Goal: Task Accomplishment & Management: Use online tool/utility

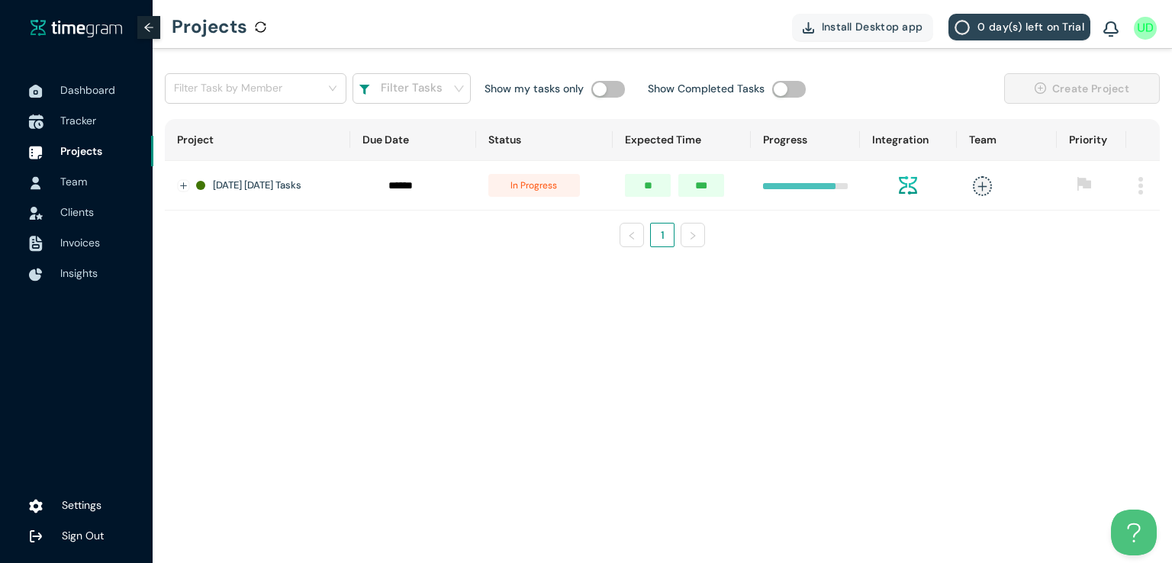
click at [87, 115] on span "Tracker" at bounding box center [78, 121] width 36 height 14
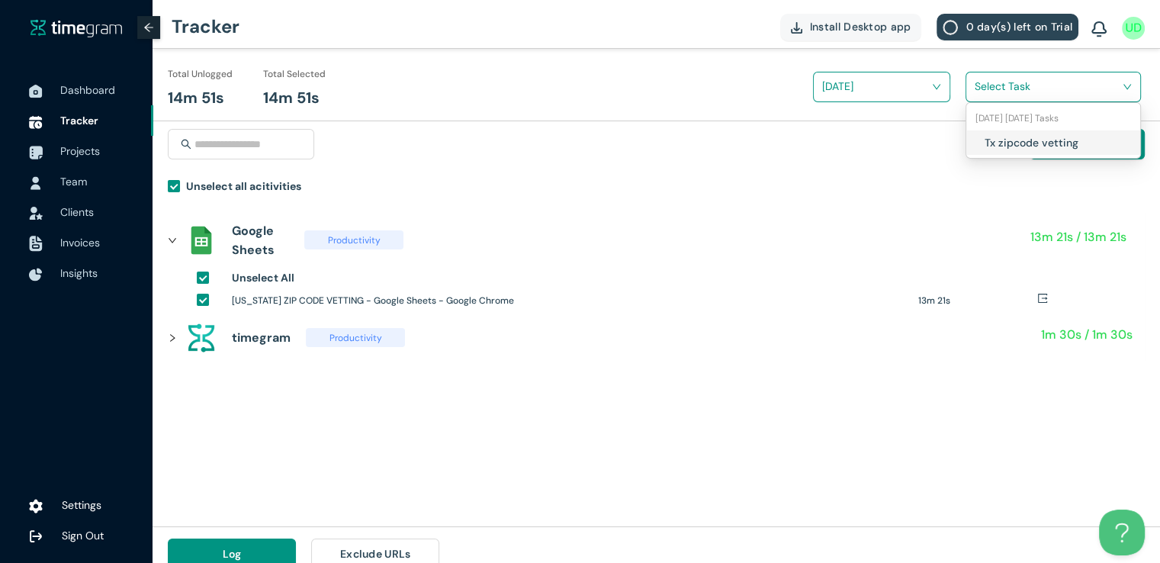
click at [971, 92] on div "Select Task" at bounding box center [1053, 87] width 174 height 24
click at [979, 143] on div "Tx zipcode vetting" at bounding box center [1053, 142] width 174 height 24
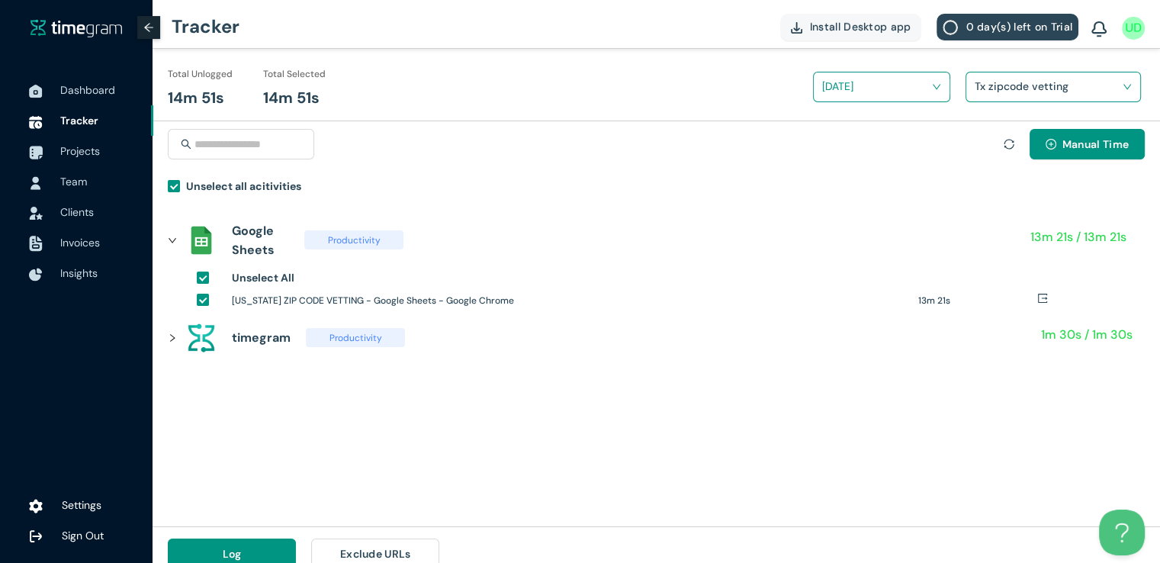
scroll to position [18, 0]
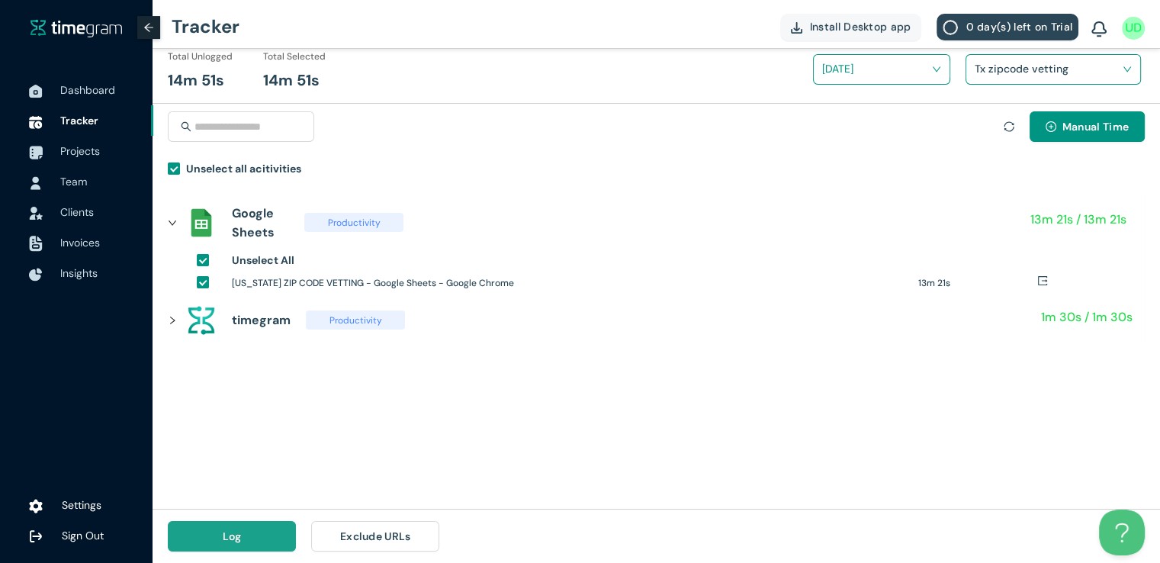
click at [258, 521] on button "Log" at bounding box center [232, 536] width 128 height 31
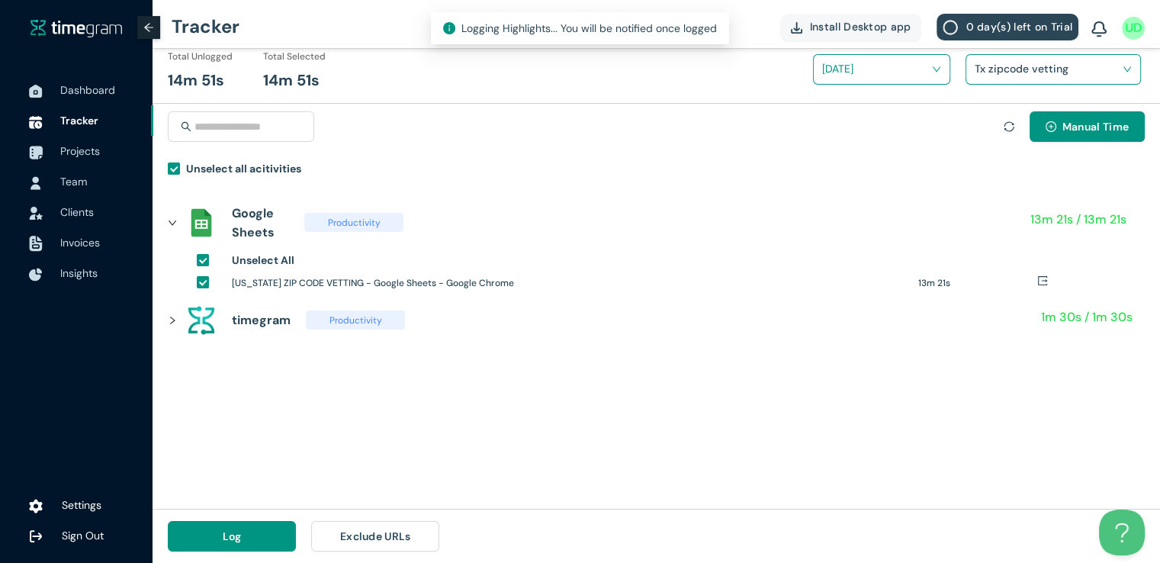
click at [748, 344] on span "timegram Productivity" at bounding box center [613, 320] width 855 height 50
click at [226, 528] on span "Log" at bounding box center [232, 536] width 19 height 17
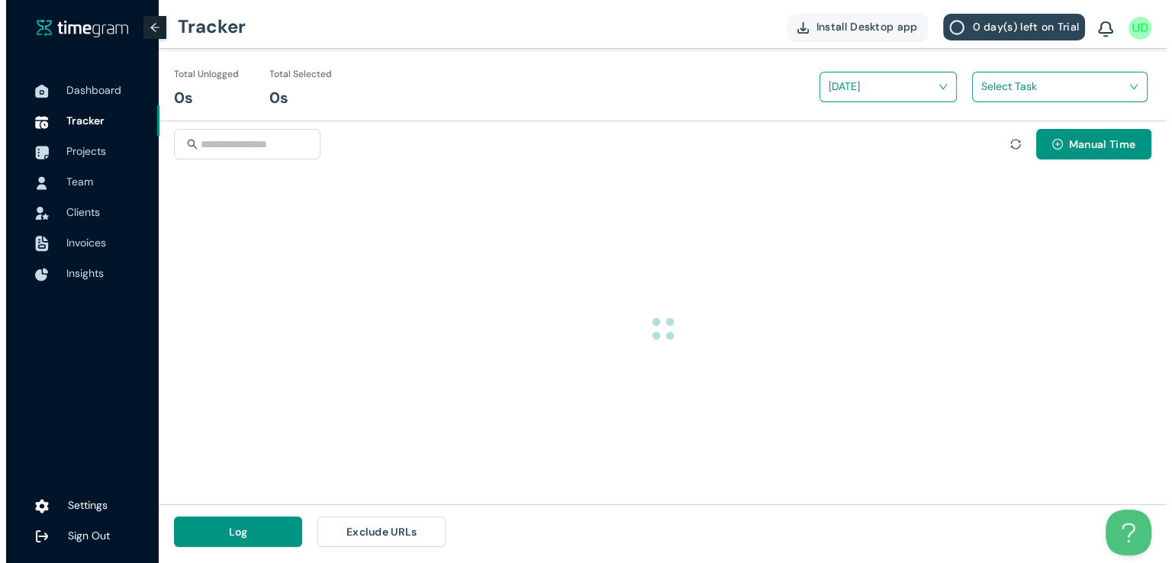
scroll to position [0, 0]
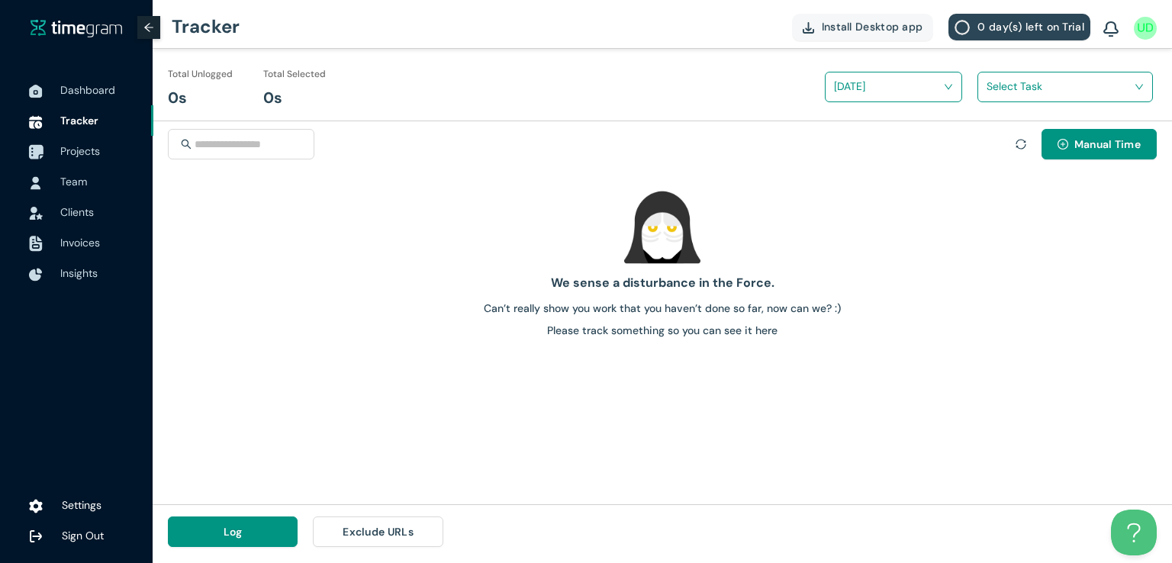
click at [88, 156] on span "Projects" at bounding box center [80, 151] width 40 height 14
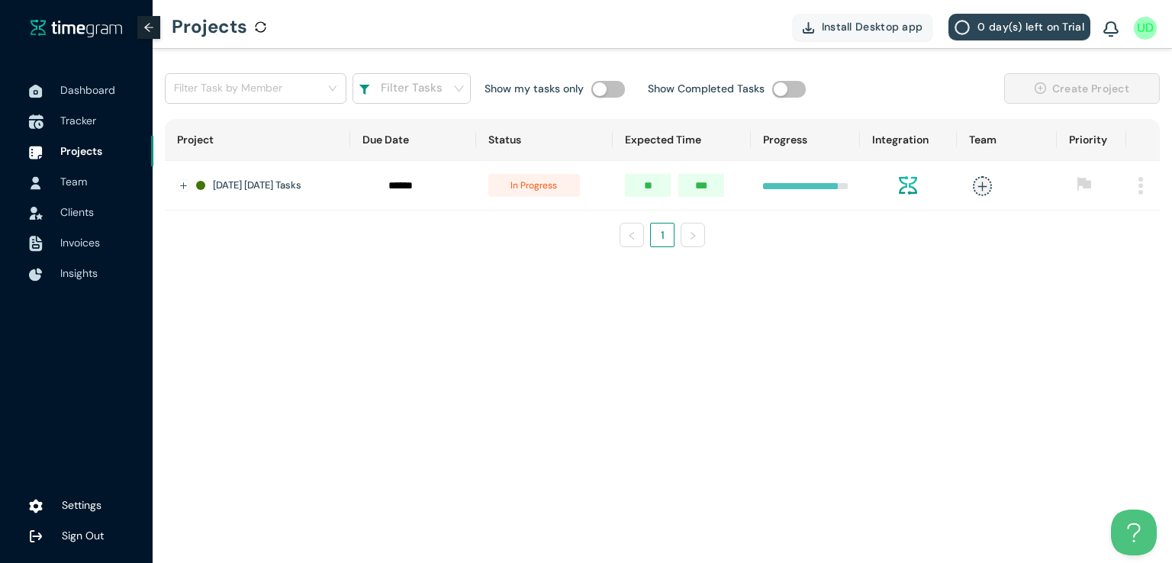
click at [72, 119] on span "Tracker" at bounding box center [78, 121] width 36 height 14
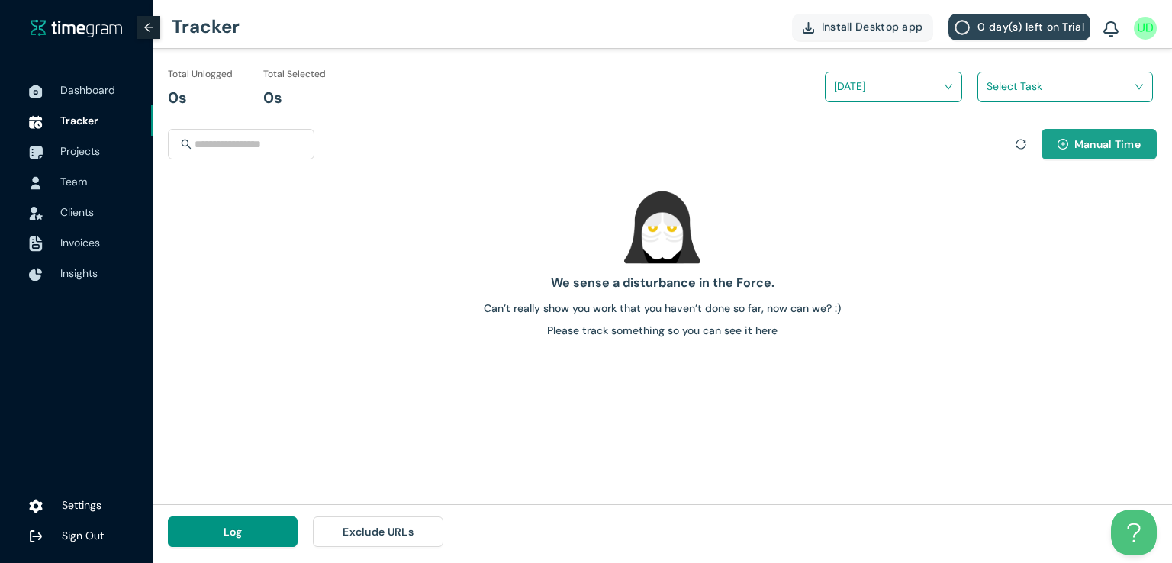
click at [1098, 151] on span "Manual Time" at bounding box center [1107, 144] width 66 height 17
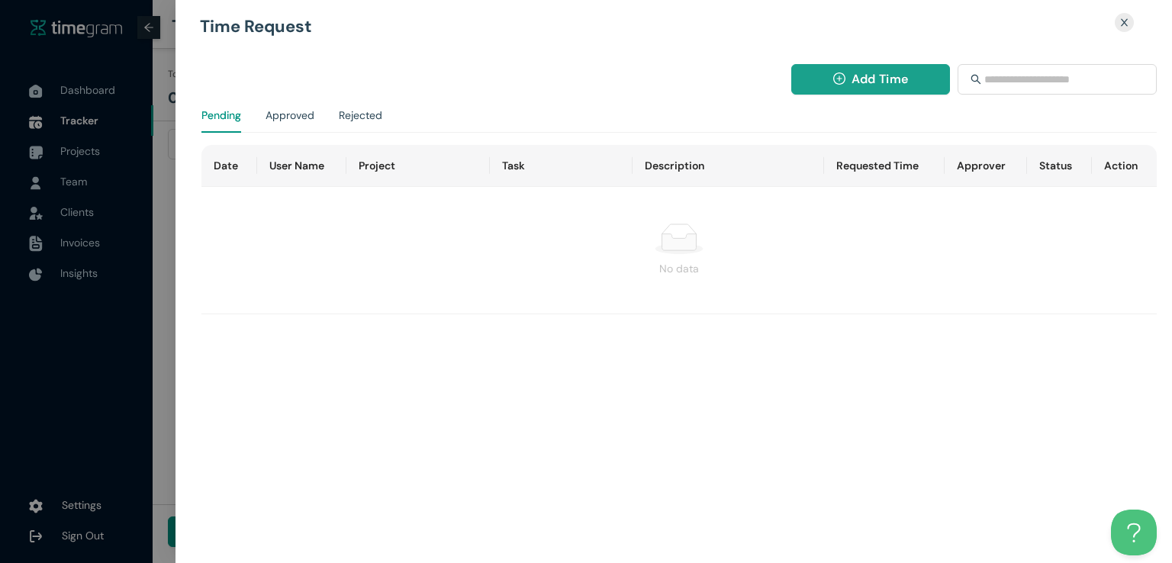
click at [851, 81] on span "Add Time" at bounding box center [879, 78] width 56 height 19
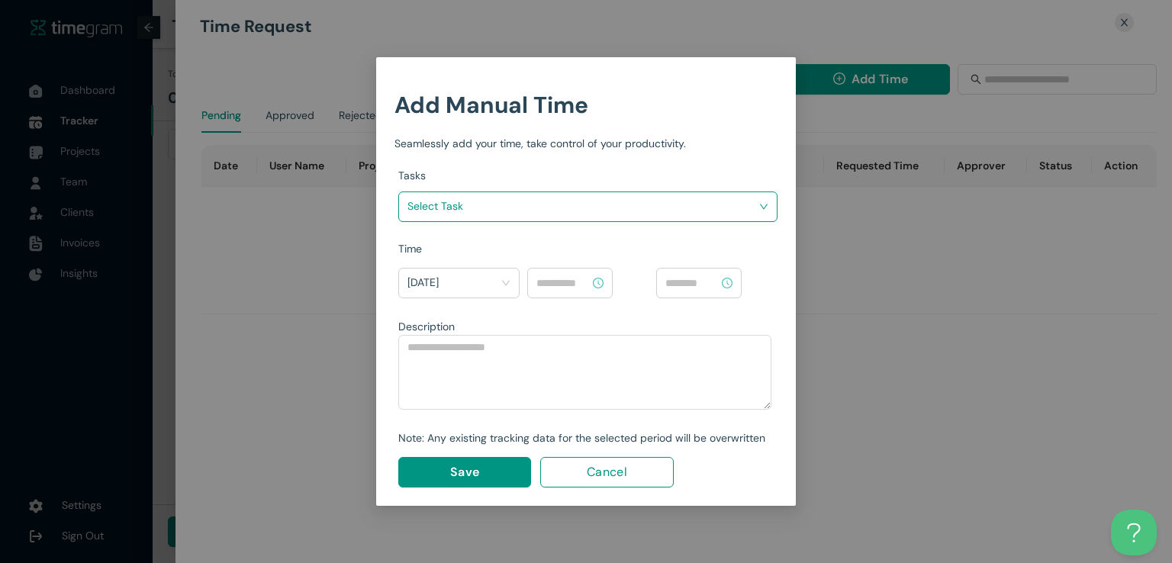
click at [594, 201] on input "search" at bounding box center [582, 206] width 350 height 23
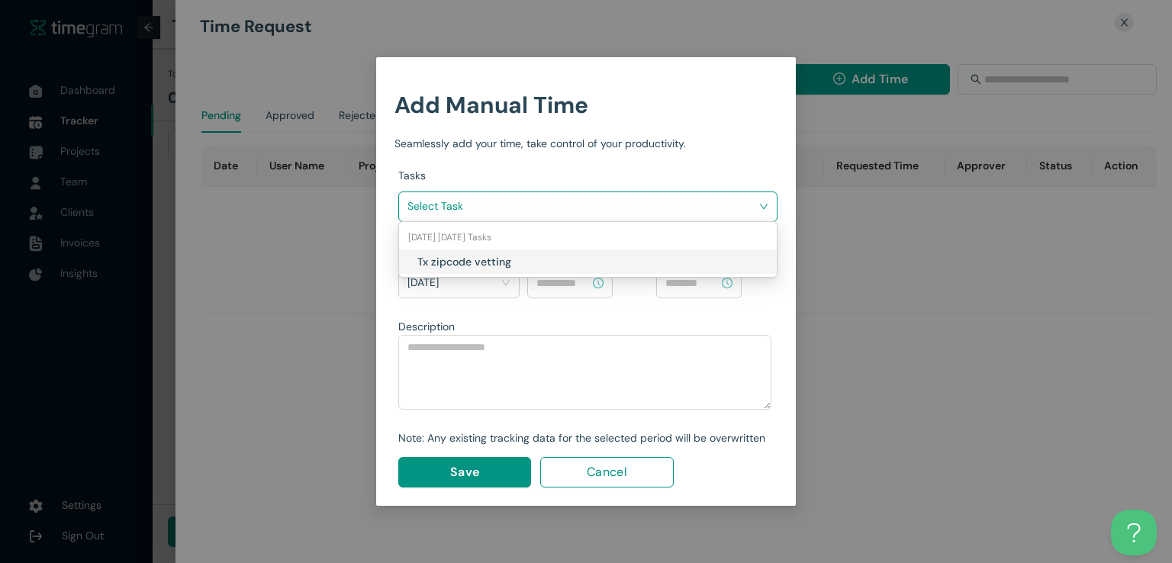
click at [541, 259] on h1 "Tx zipcode vetting" at bounding box center [506, 261] width 179 height 17
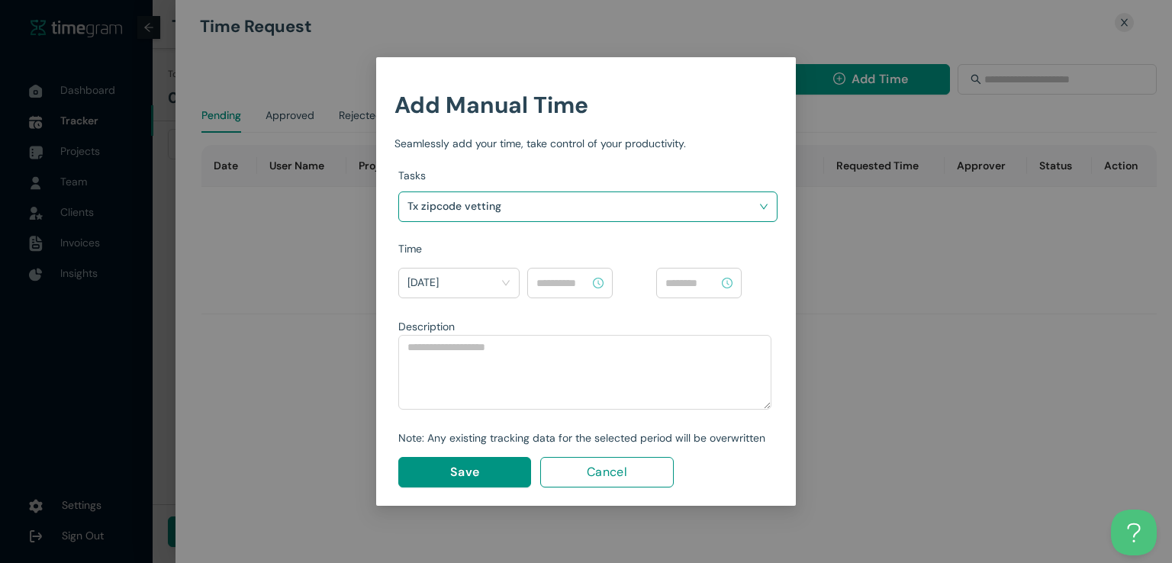
click at [580, 295] on div at bounding box center [569, 283] width 85 height 31
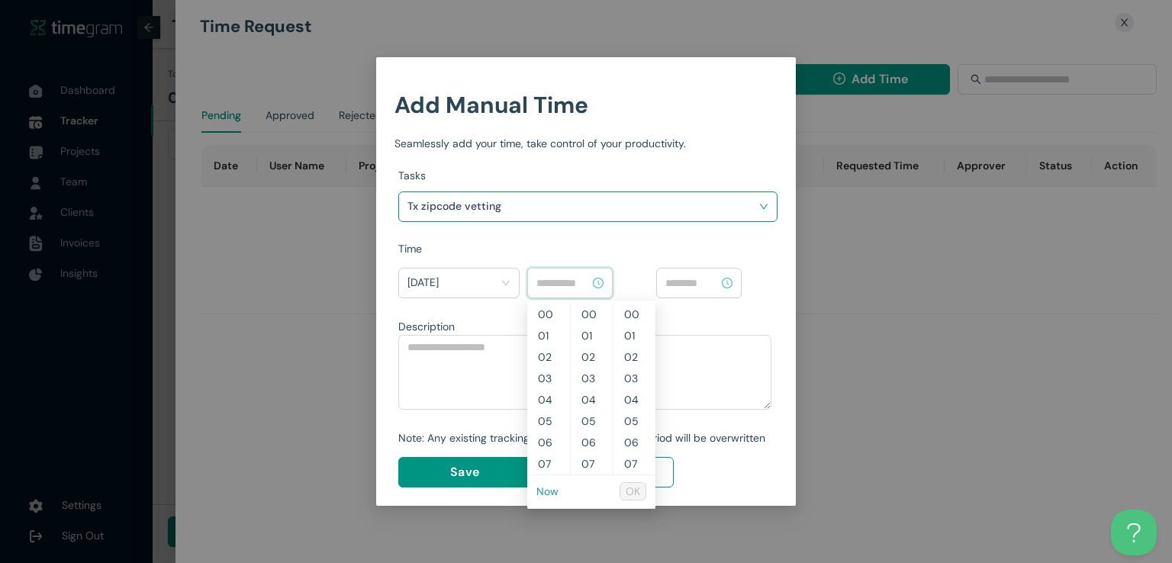
click at [551, 489] on link "Now" at bounding box center [547, 491] width 22 height 14
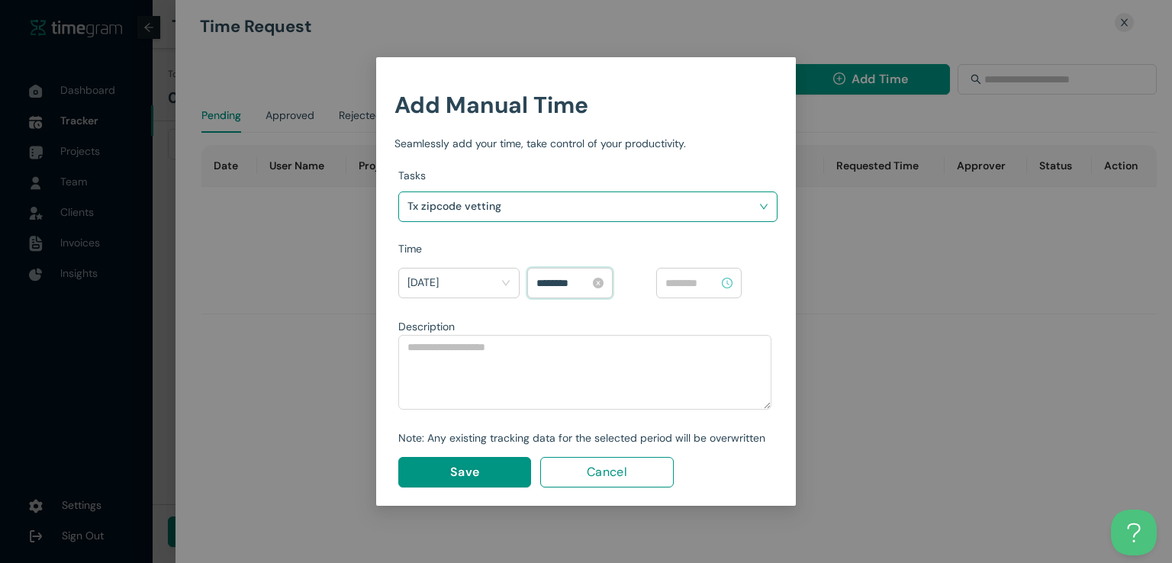
click at [558, 277] on input "********" at bounding box center [562, 283] width 53 height 17
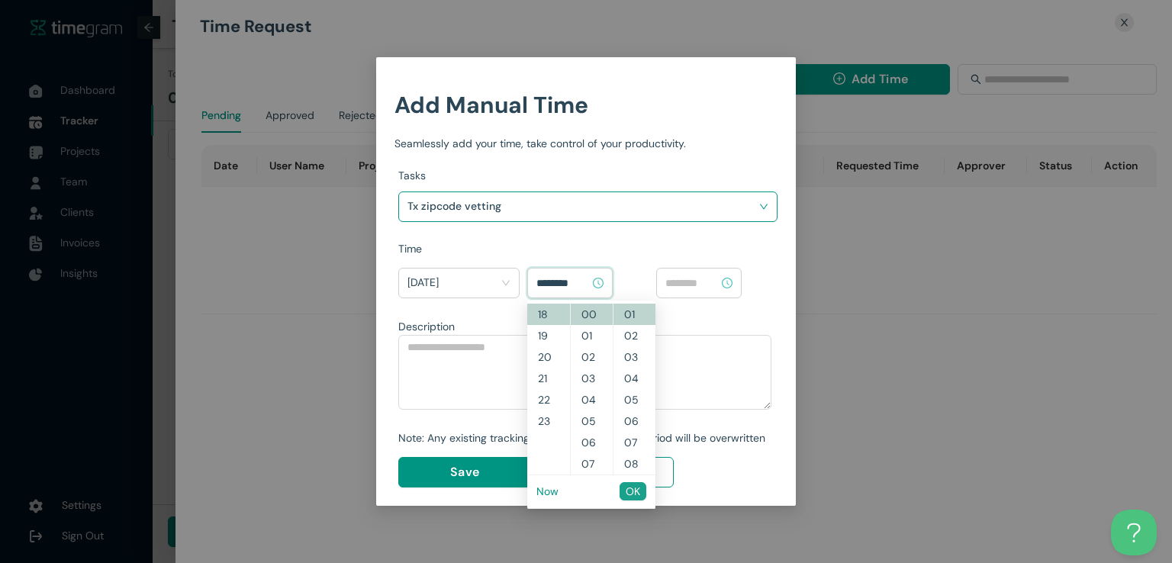
click at [629, 486] on span "OK" at bounding box center [632, 491] width 14 height 17
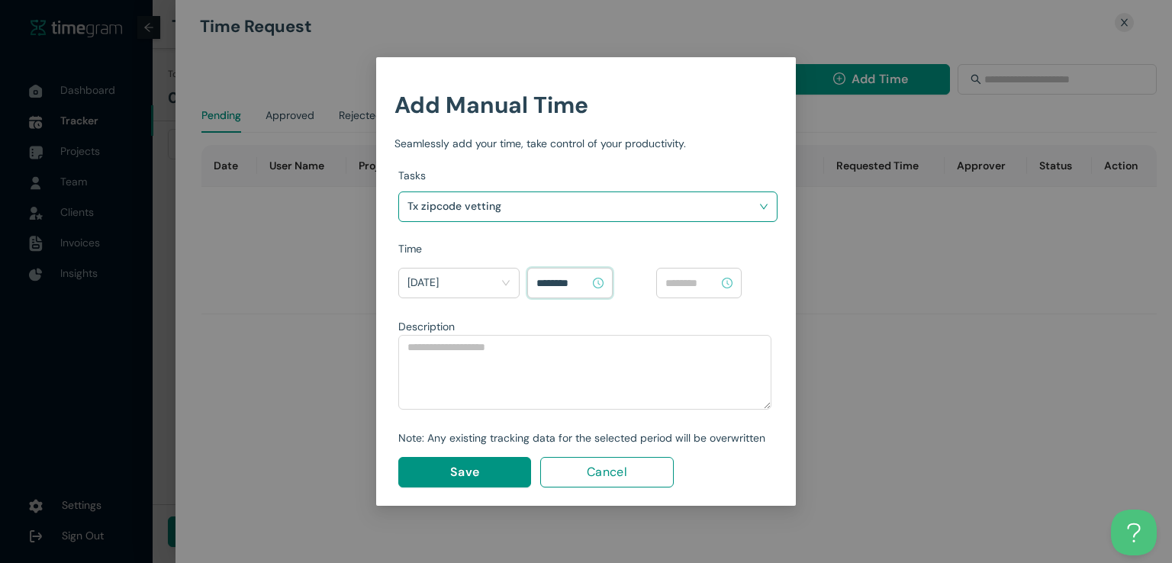
type input "********"
click at [693, 283] on input at bounding box center [691, 283] width 53 height 17
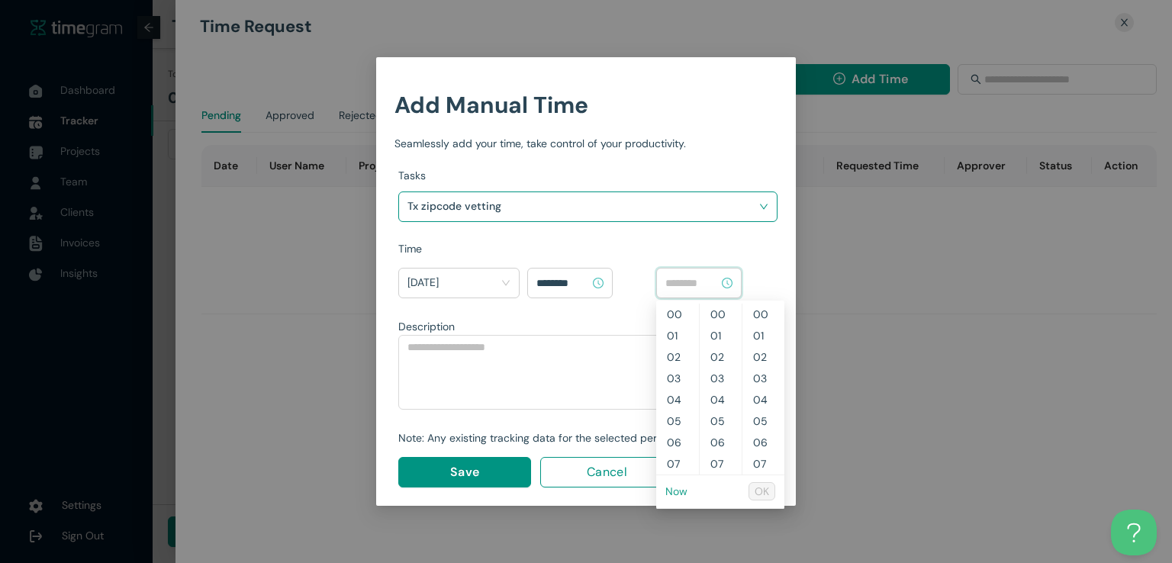
click at [677, 488] on link "Now" at bounding box center [676, 491] width 22 height 14
type input "********"
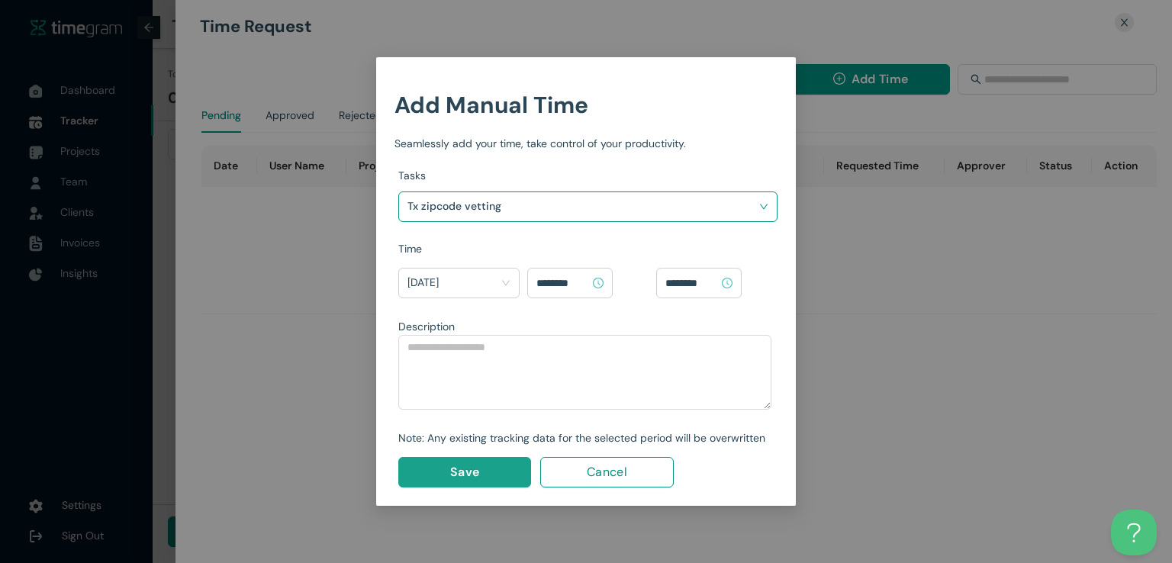
click at [451, 477] on span "Save" at bounding box center [464, 471] width 29 height 19
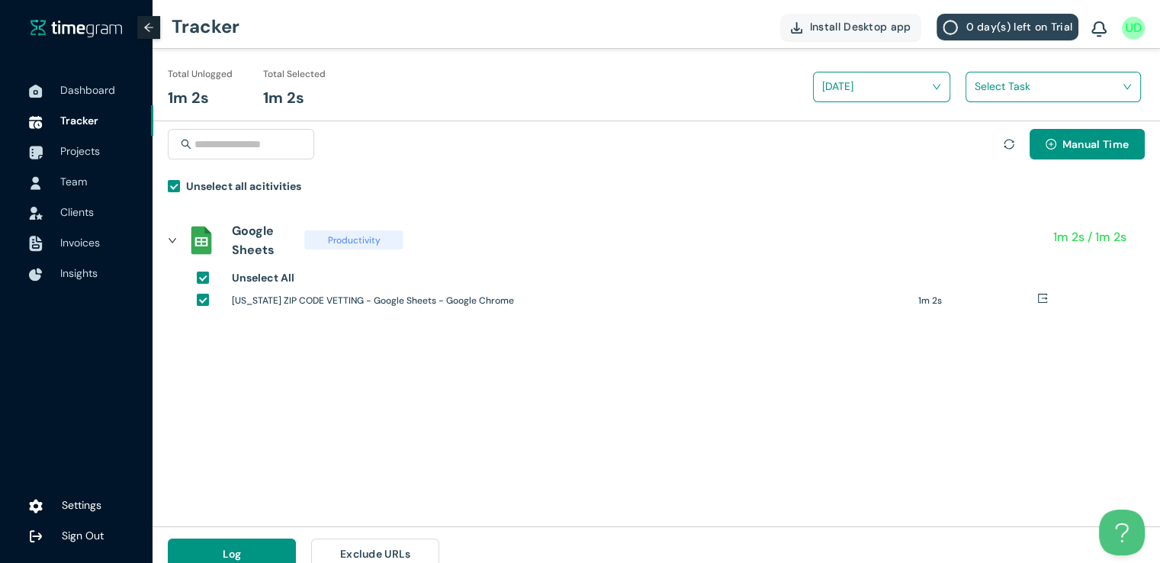
click at [969, 92] on div "Select Task" at bounding box center [1053, 87] width 174 height 24
click at [975, 132] on div "Tx zipcode vetting" at bounding box center [1053, 142] width 174 height 24
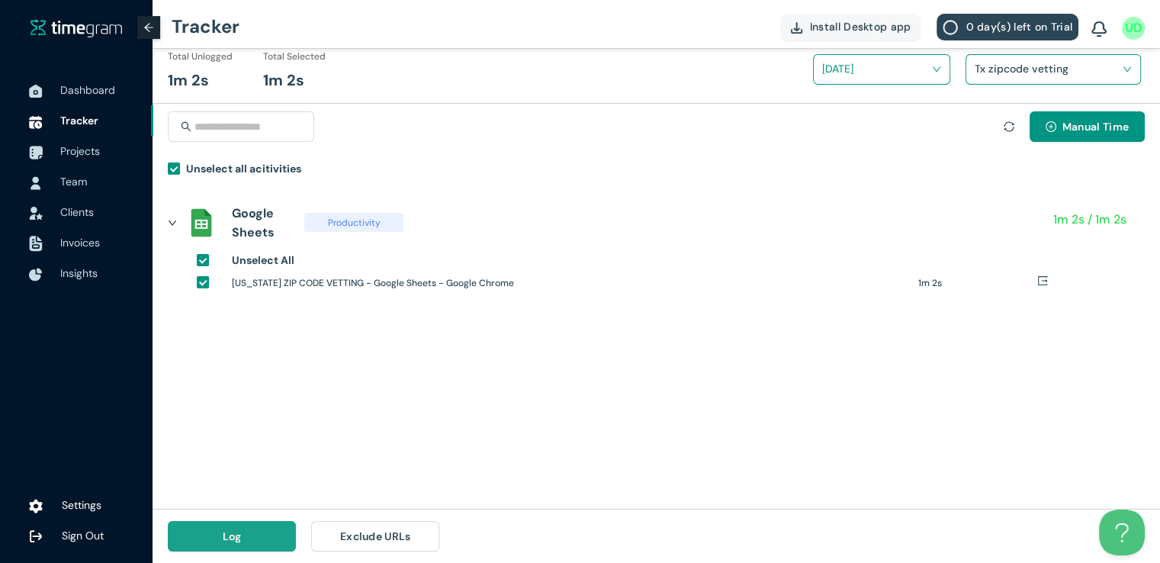
click at [212, 529] on button "Log" at bounding box center [232, 536] width 128 height 31
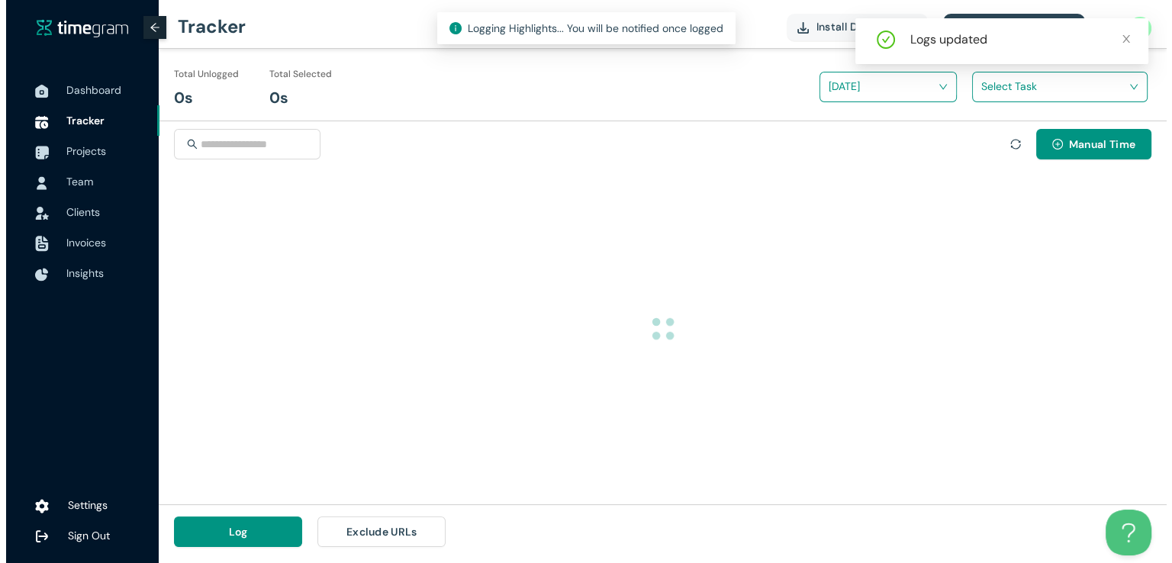
scroll to position [0, 0]
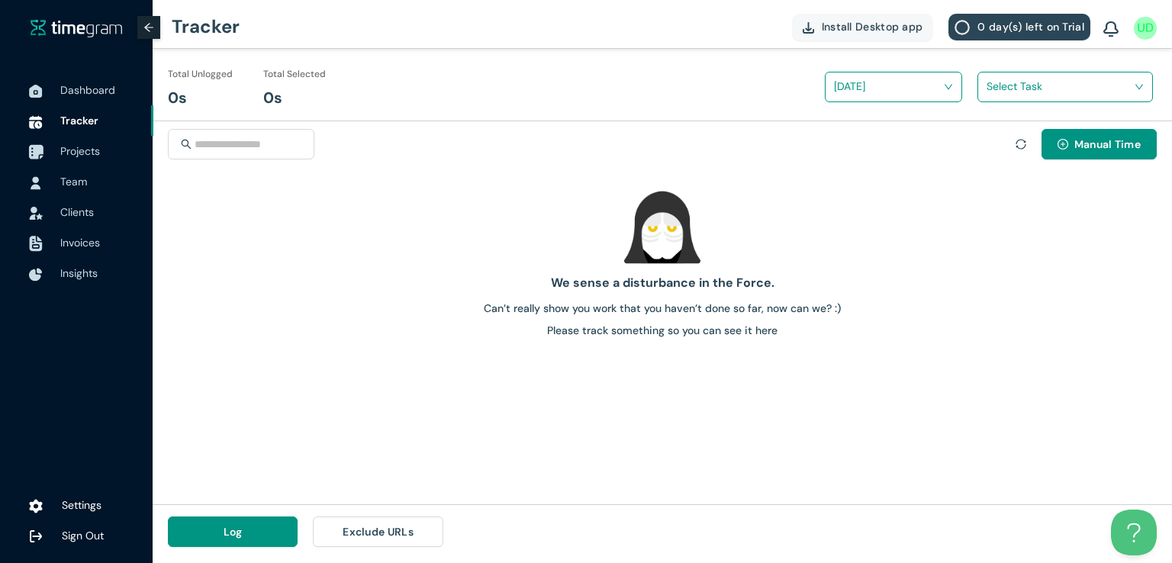
click at [76, 159] on span "Projects" at bounding box center [100, 151] width 81 height 31
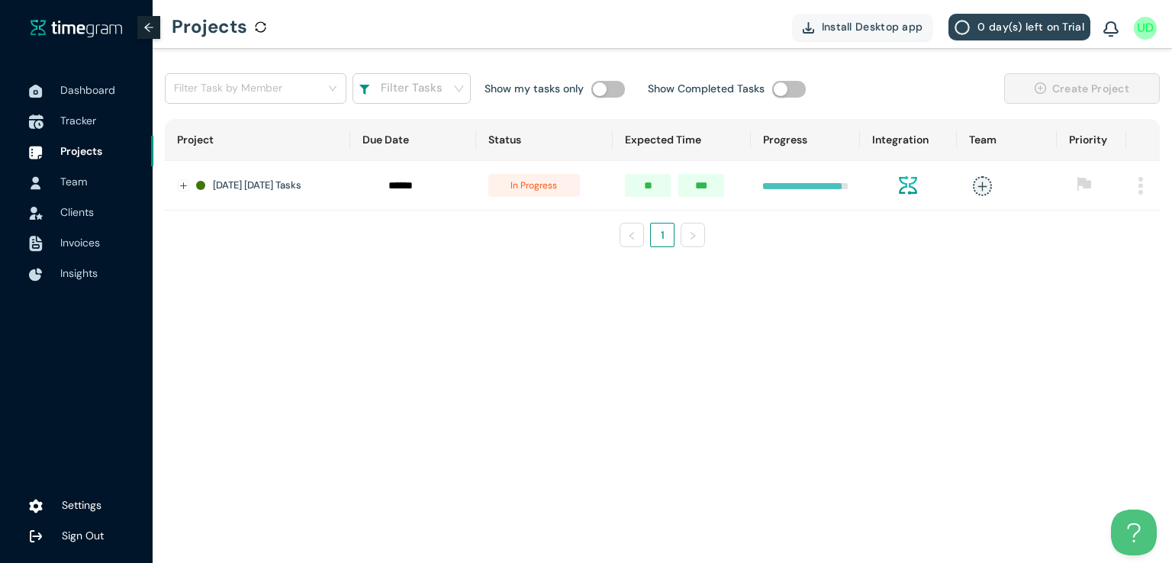
click at [68, 119] on span "Tracker" at bounding box center [78, 121] width 36 height 14
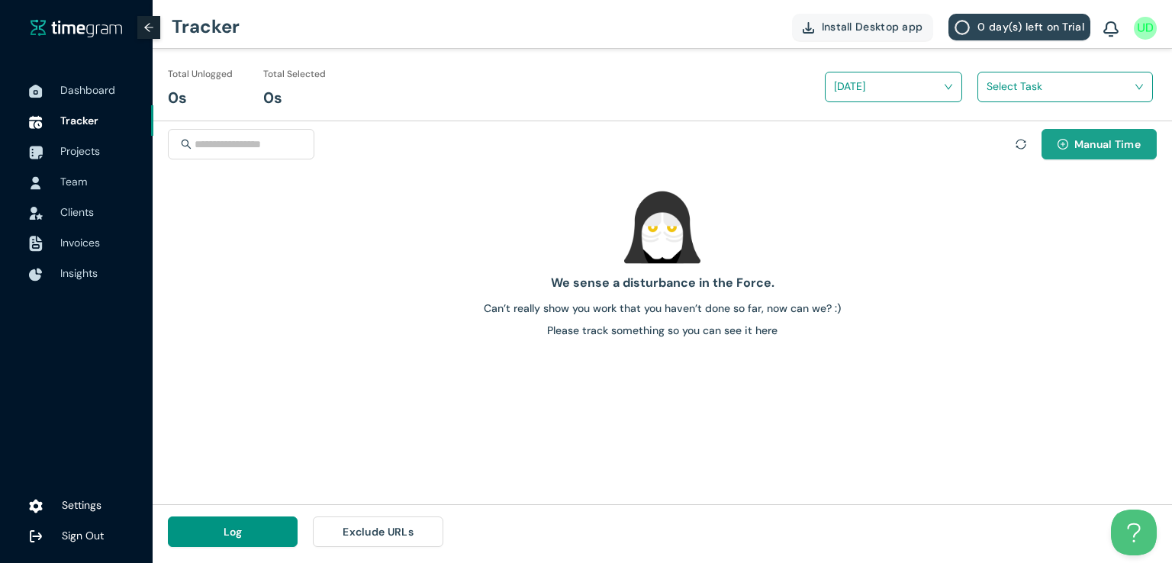
click at [1058, 133] on button "Manual Time" at bounding box center [1098, 144] width 115 height 31
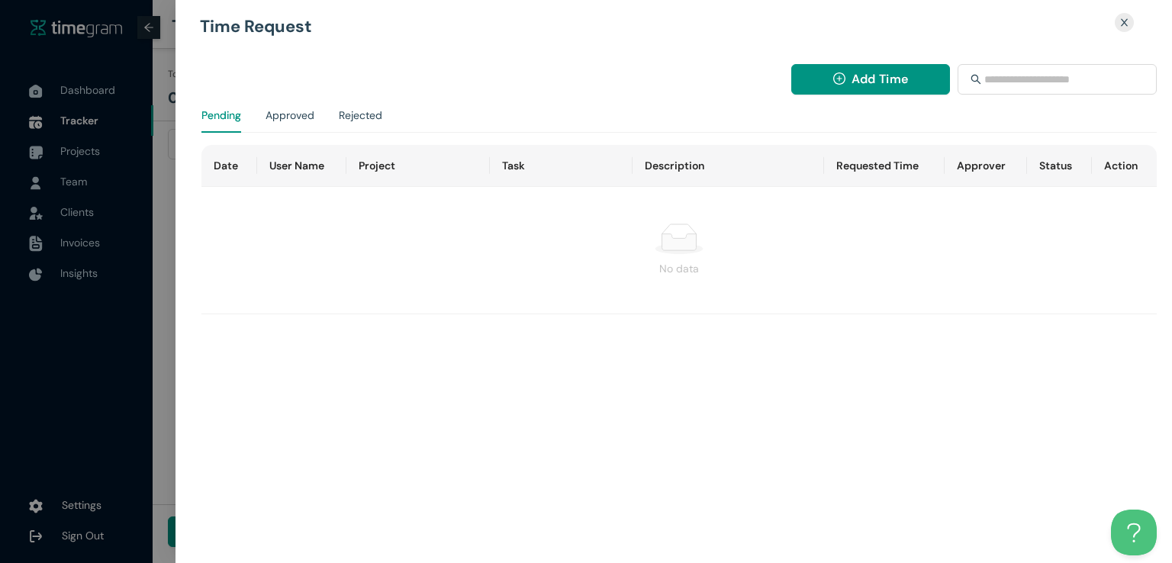
click at [848, 59] on div "Add Time Pending Approved Rejected Date User Name Project Task Description Requ…" at bounding box center [683, 276] width 978 height 471
click at [851, 71] on span "Add Time" at bounding box center [879, 78] width 56 height 19
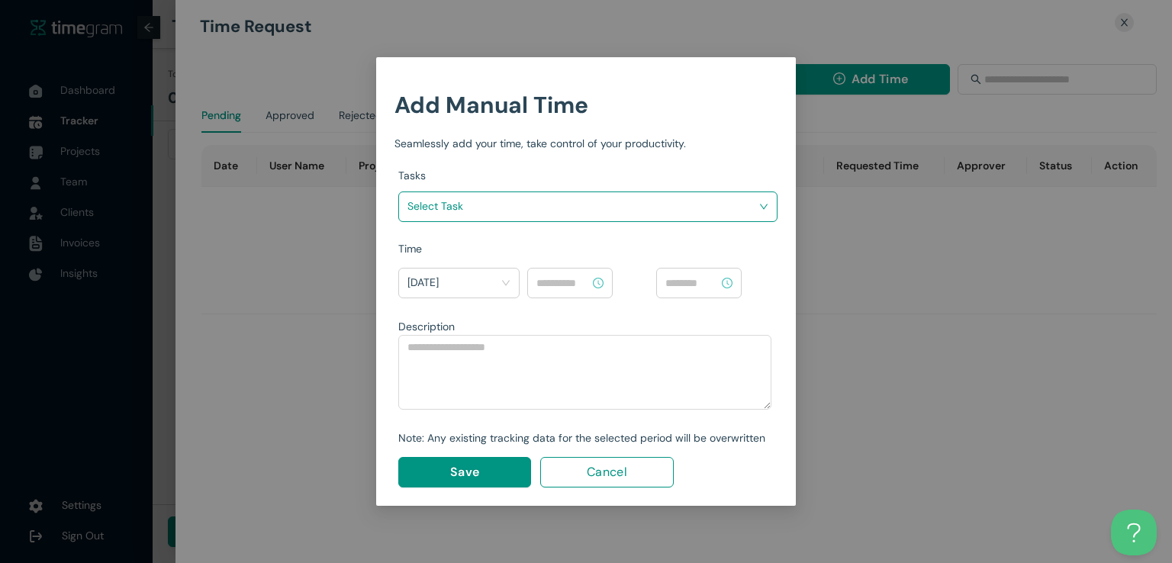
click at [662, 208] on input "search" at bounding box center [582, 206] width 350 height 23
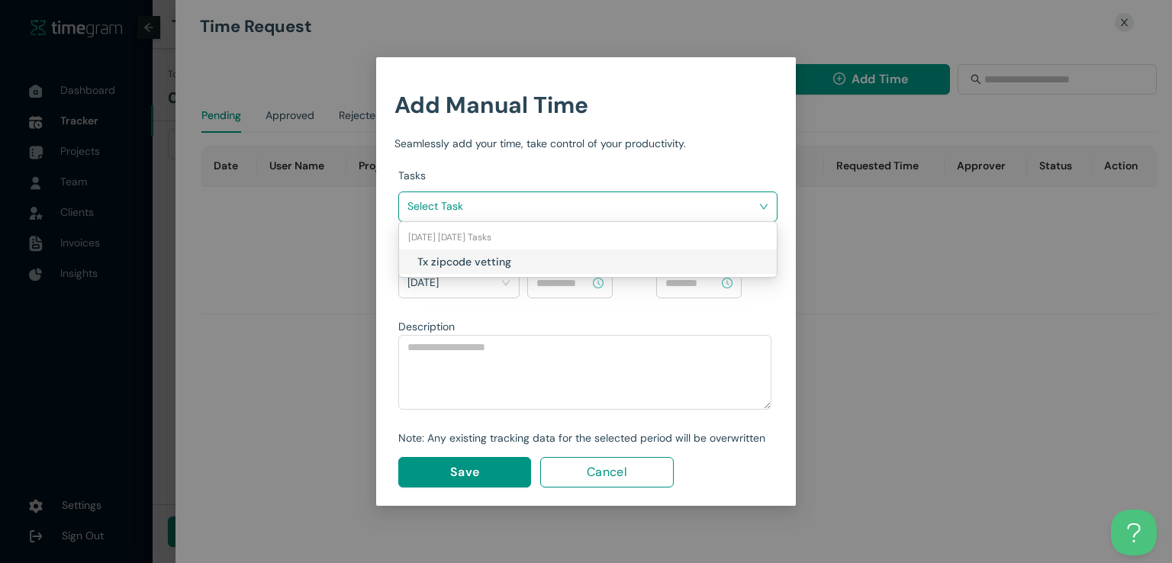
click at [590, 266] on h1 "Tx zipcode vetting" at bounding box center [506, 261] width 179 height 17
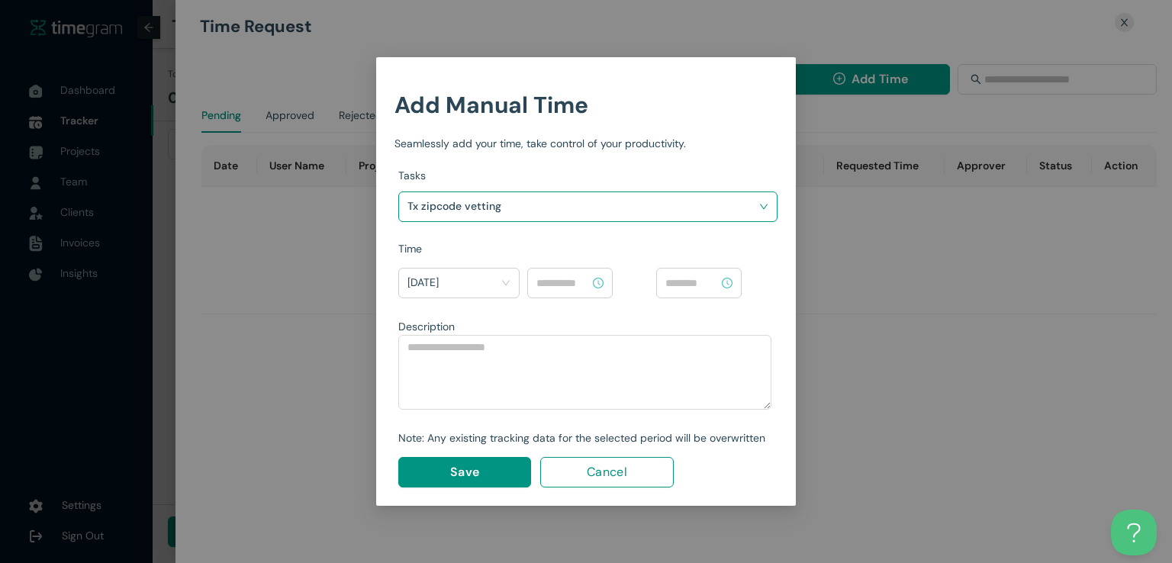
click at [567, 291] on div at bounding box center [569, 283] width 85 height 31
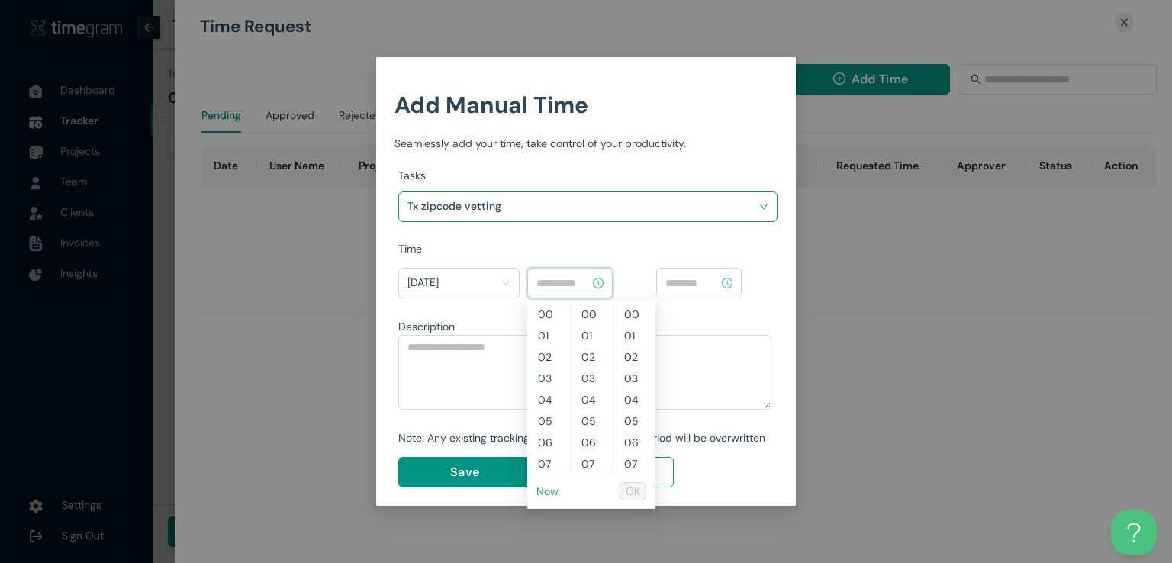
click at [555, 493] on link "Now" at bounding box center [547, 491] width 22 height 14
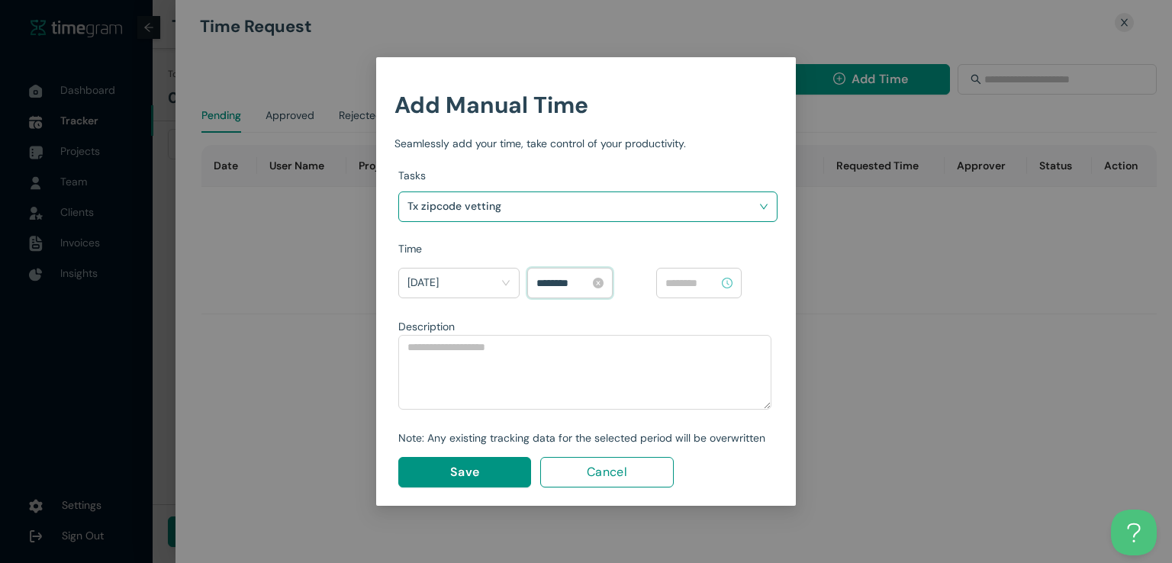
scroll to position [1175, 0]
click at [559, 284] on input "********" at bounding box center [562, 283] width 53 height 17
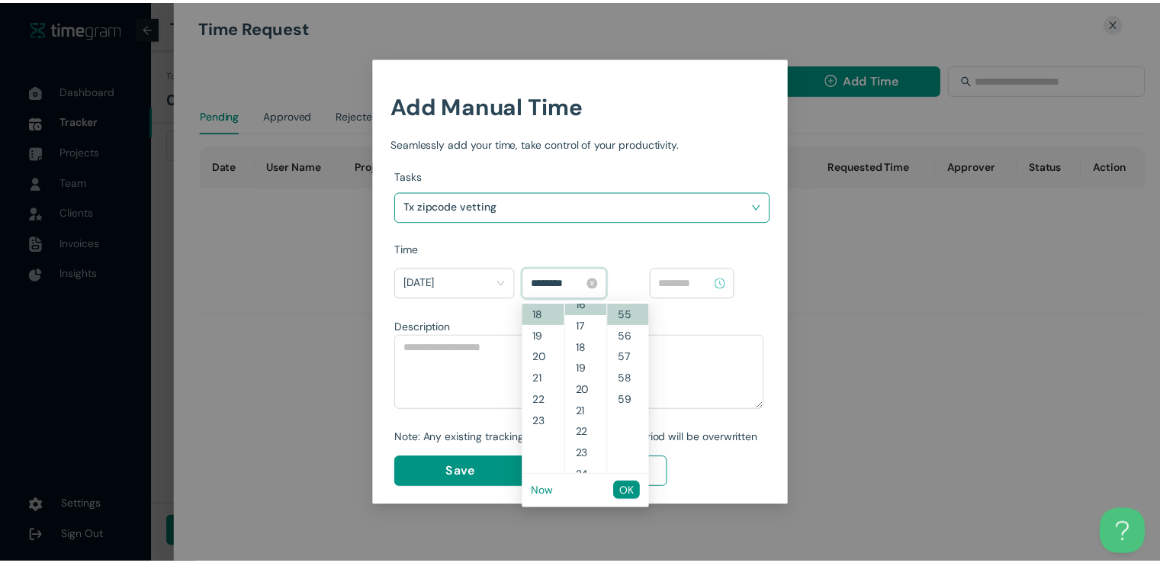
scroll to position [342, 0]
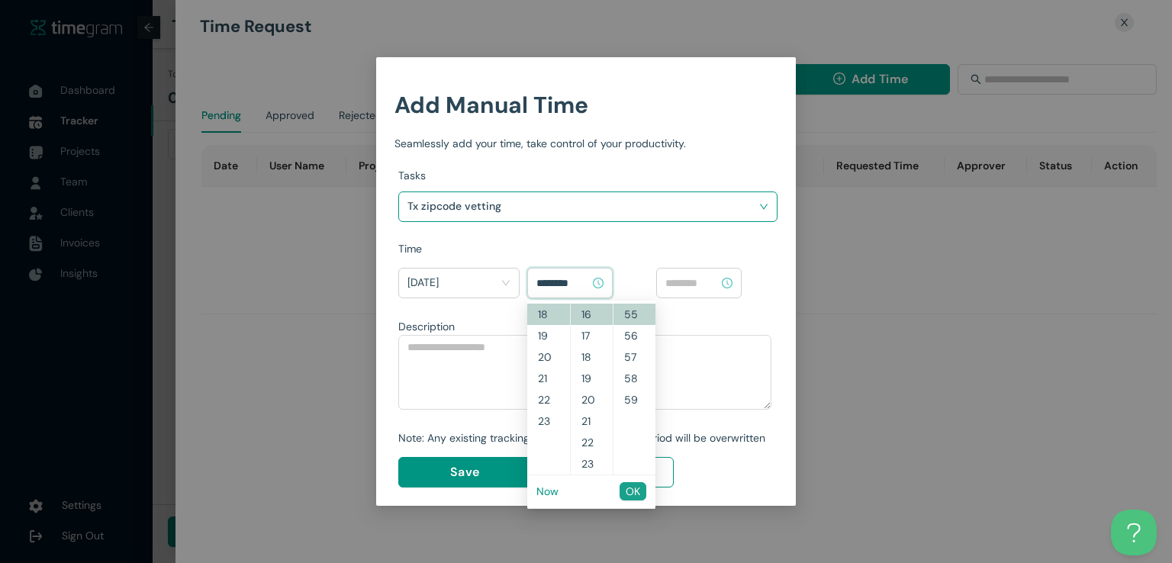
click at [629, 490] on span "OK" at bounding box center [632, 491] width 14 height 17
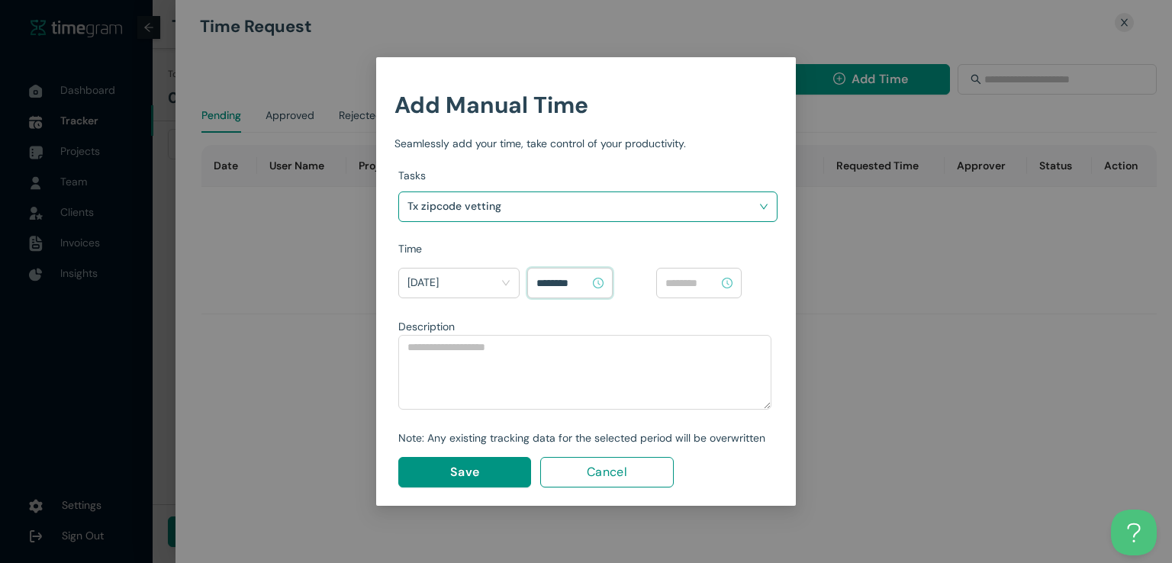
type input "********"
click at [700, 275] on input at bounding box center [691, 283] width 53 height 17
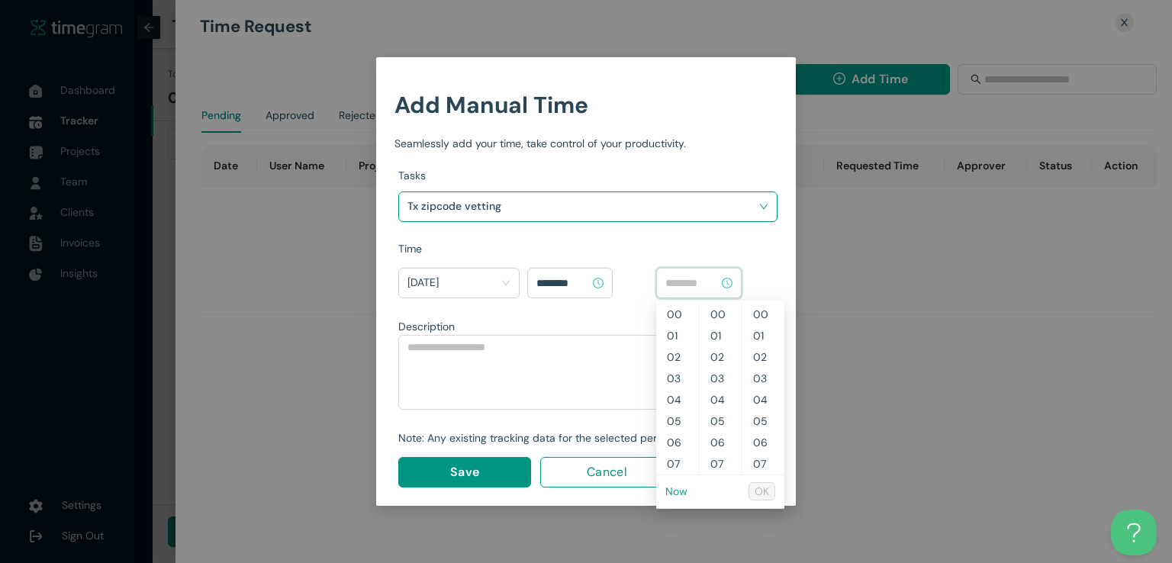
click at [679, 487] on link "Now" at bounding box center [676, 491] width 22 height 14
type input "********"
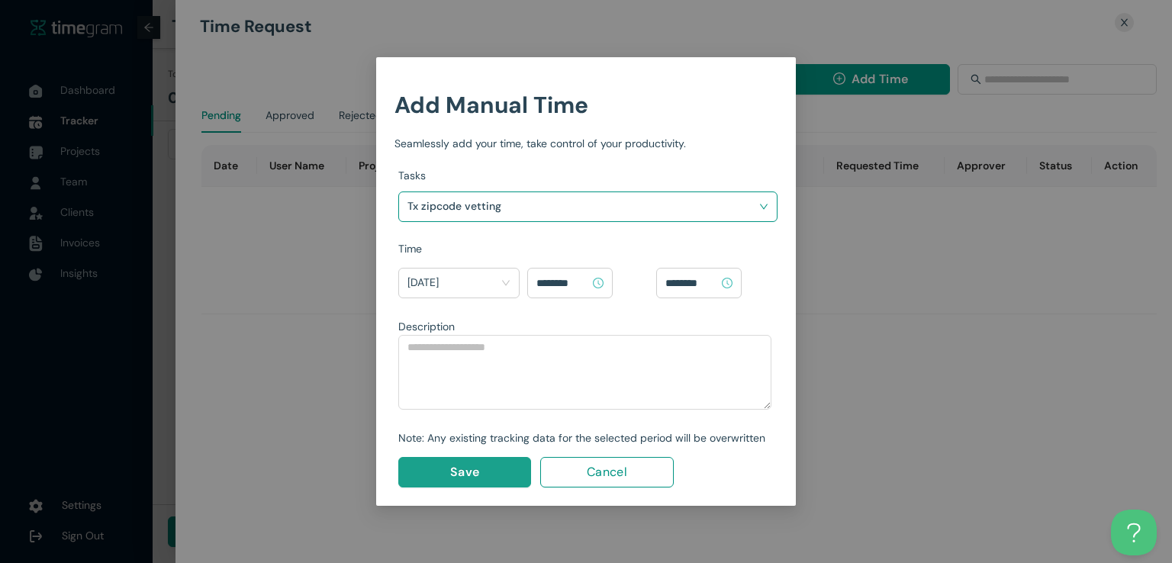
click at [510, 467] on button "Save" at bounding box center [464, 472] width 133 height 31
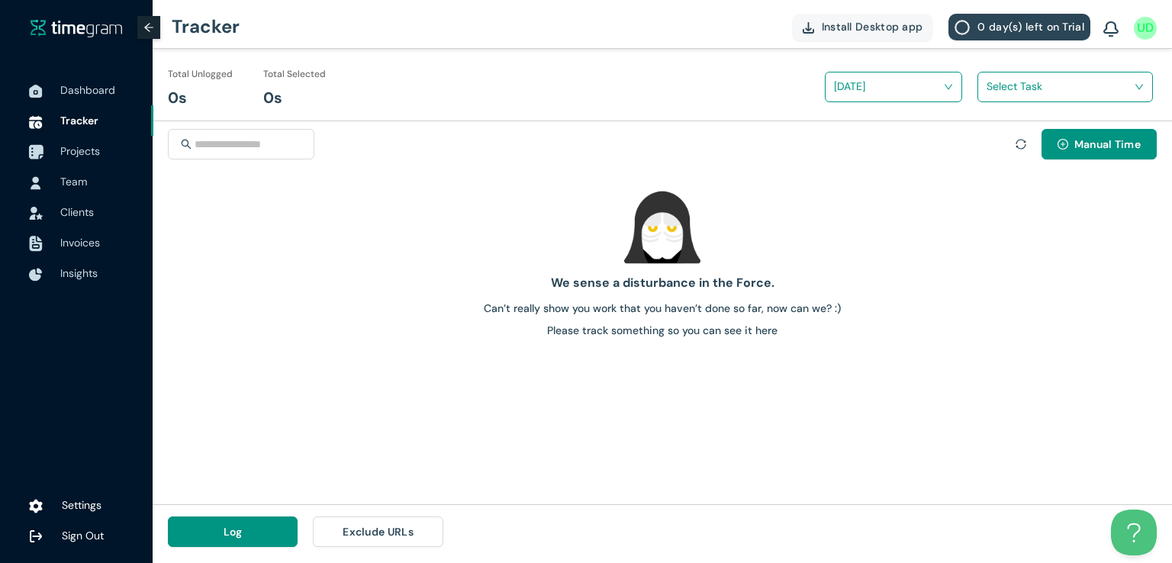
click at [81, 156] on span "Projects" at bounding box center [80, 151] width 40 height 14
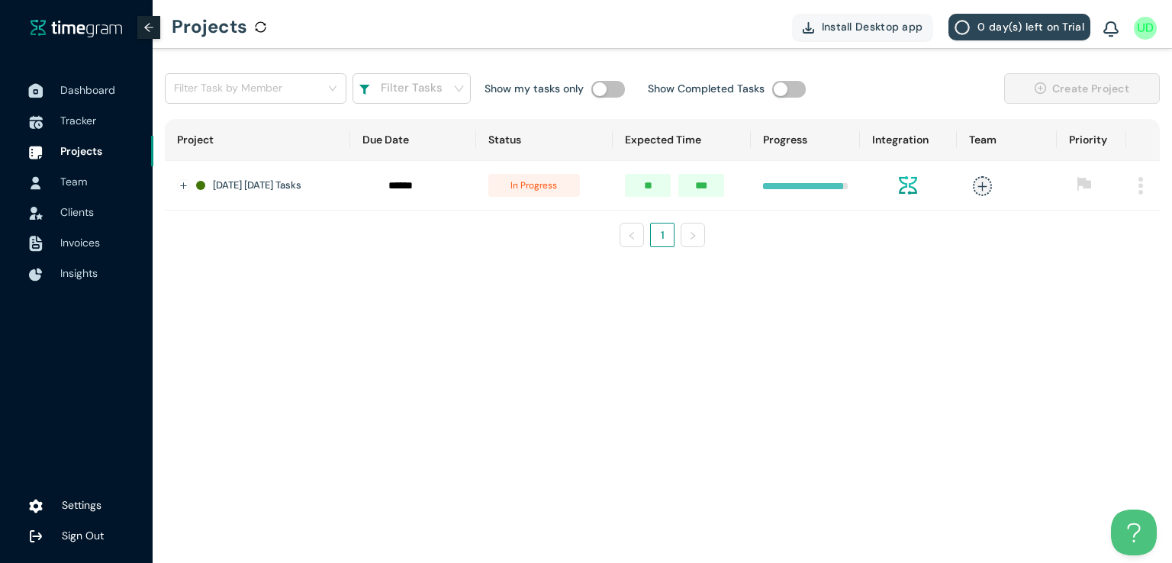
click at [85, 90] on span "Dashboard" at bounding box center [87, 90] width 55 height 14
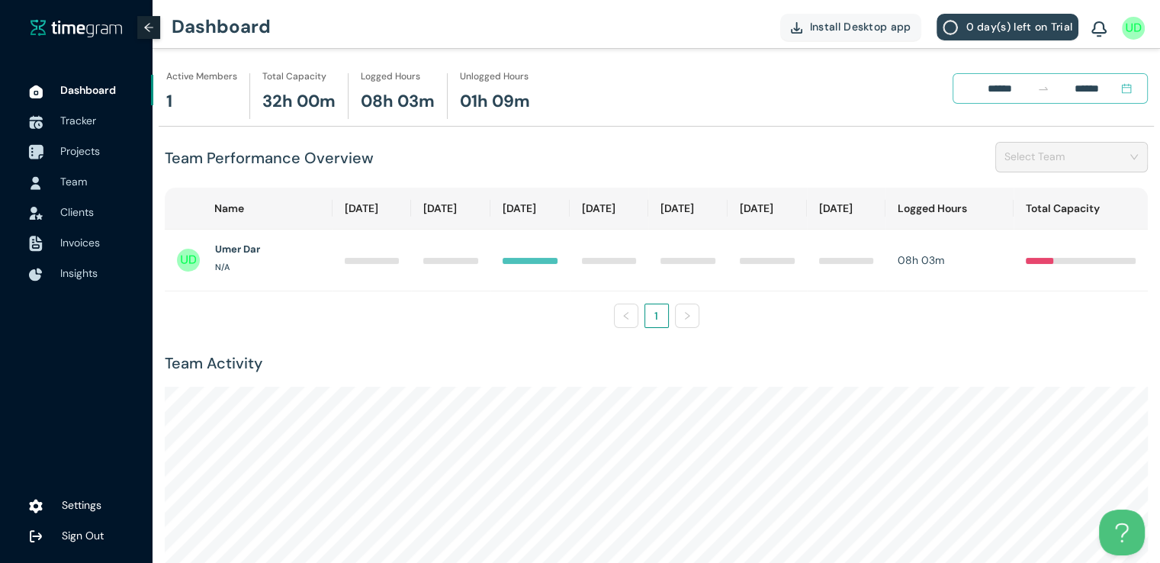
click at [84, 144] on span "Projects" at bounding box center [80, 151] width 40 height 14
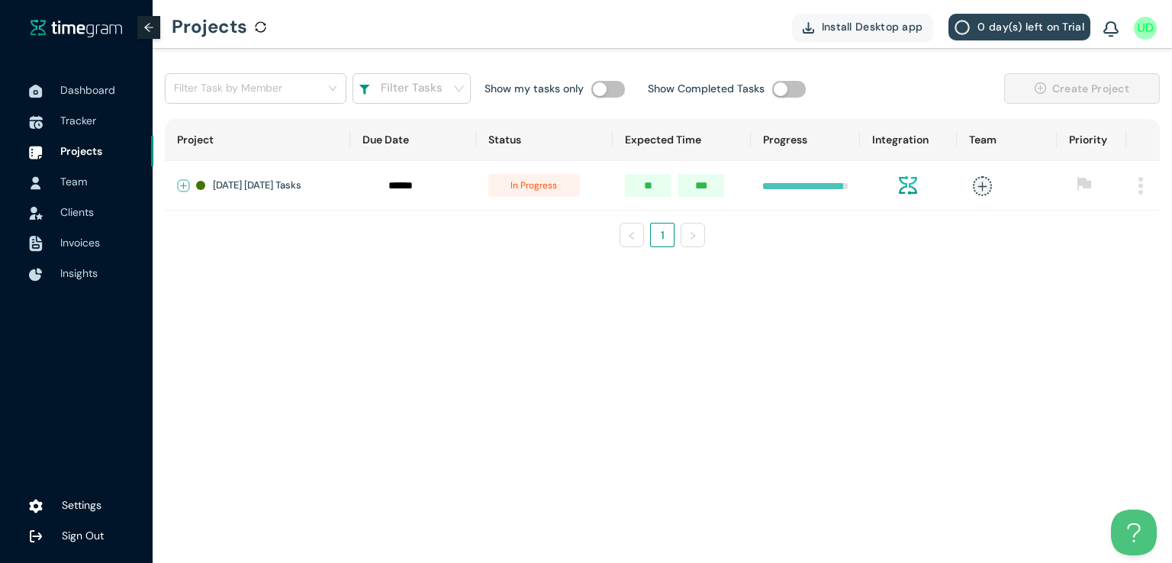
click at [181, 185] on button "Expand row" at bounding box center [184, 186] width 12 height 12
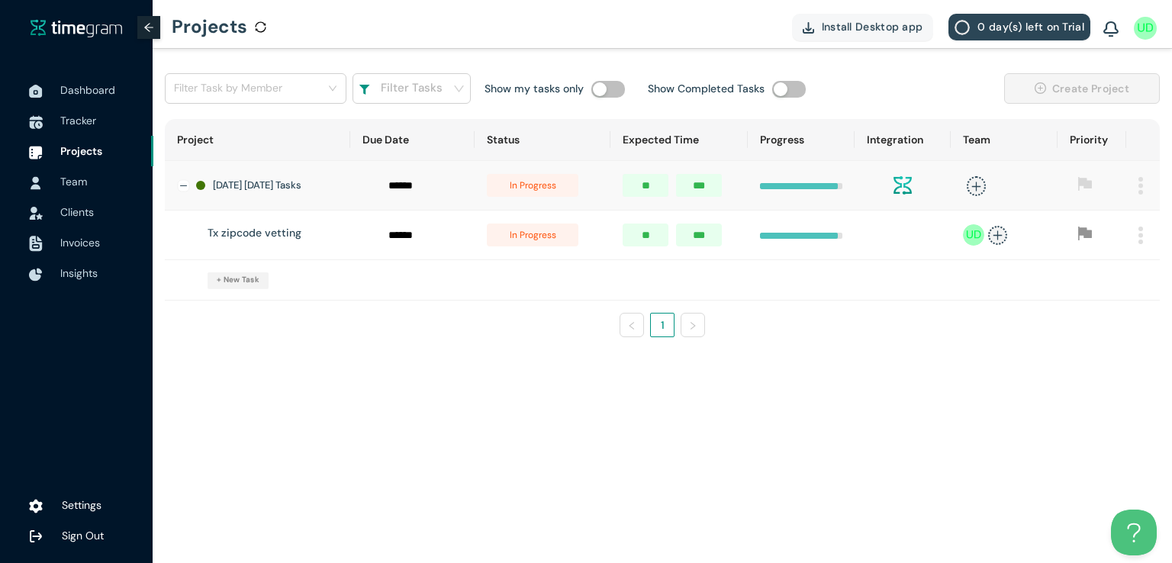
click at [536, 244] on span "in progress" at bounding box center [533, 234] width 92 height 23
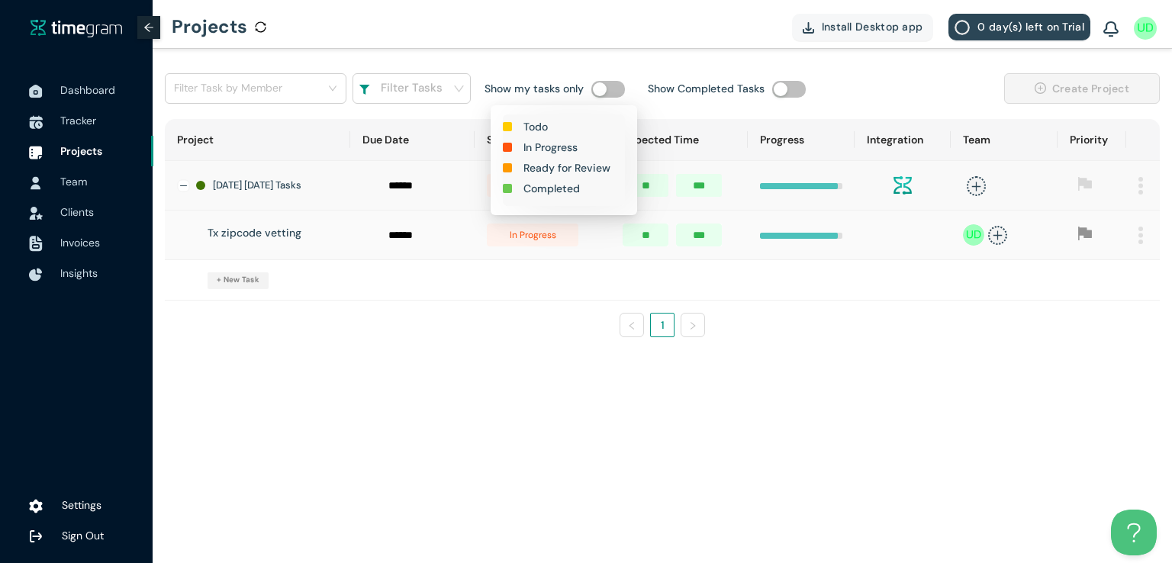
click at [551, 187] on h1 "Completed" at bounding box center [551, 188] width 56 height 17
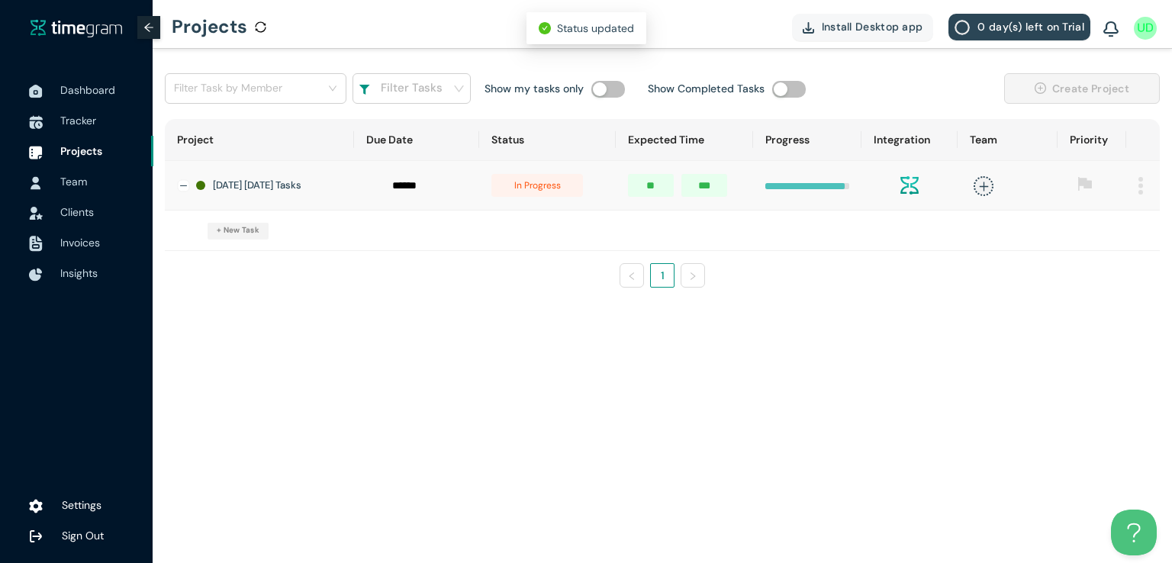
click at [540, 188] on span "in progress" at bounding box center [537, 185] width 92 height 23
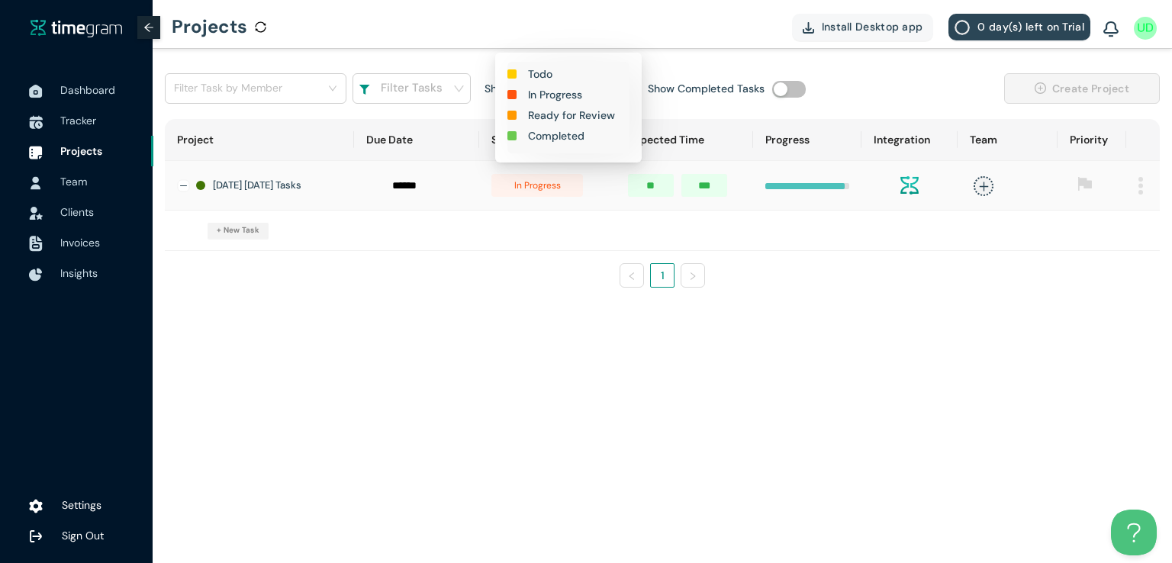
click at [555, 137] on h1 "Completed" at bounding box center [556, 135] width 56 height 17
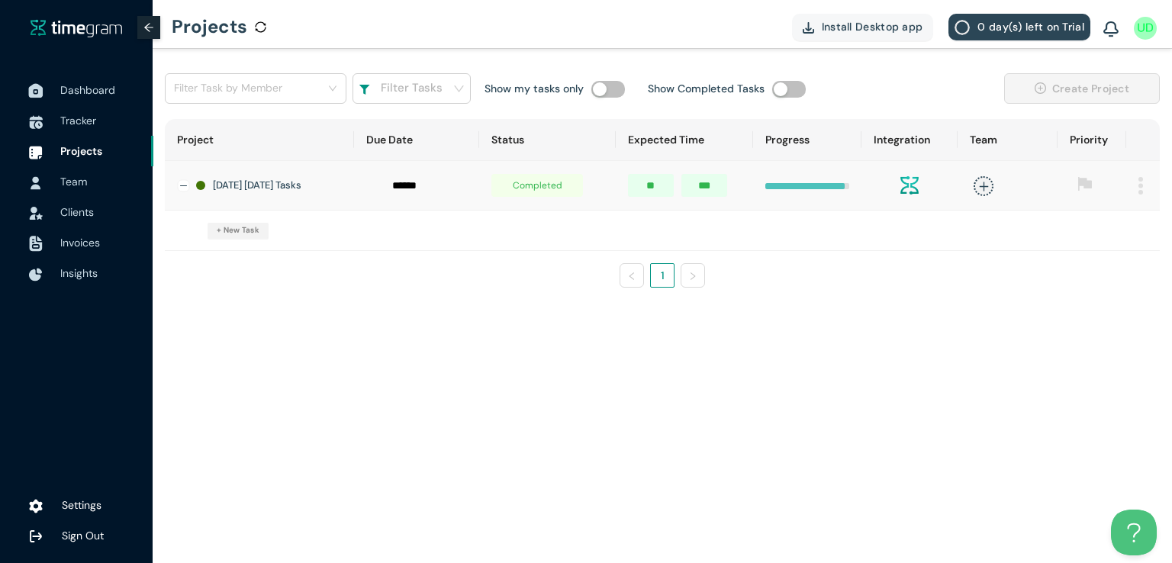
click at [105, 89] on span "Dashboard" at bounding box center [87, 90] width 55 height 14
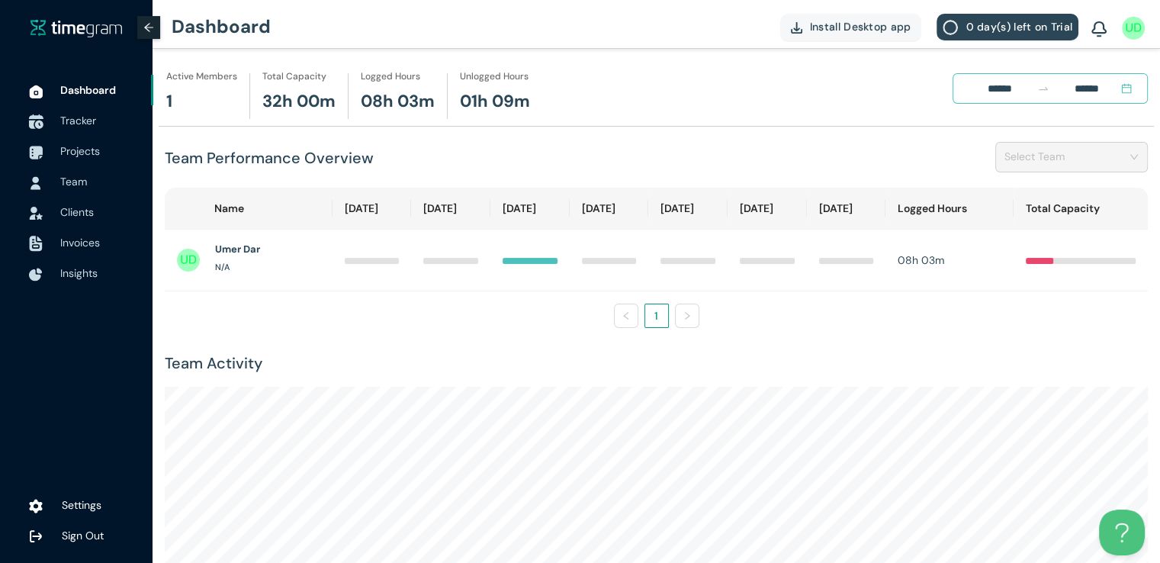
click at [92, 125] on span "Tracker" at bounding box center [78, 121] width 36 height 14
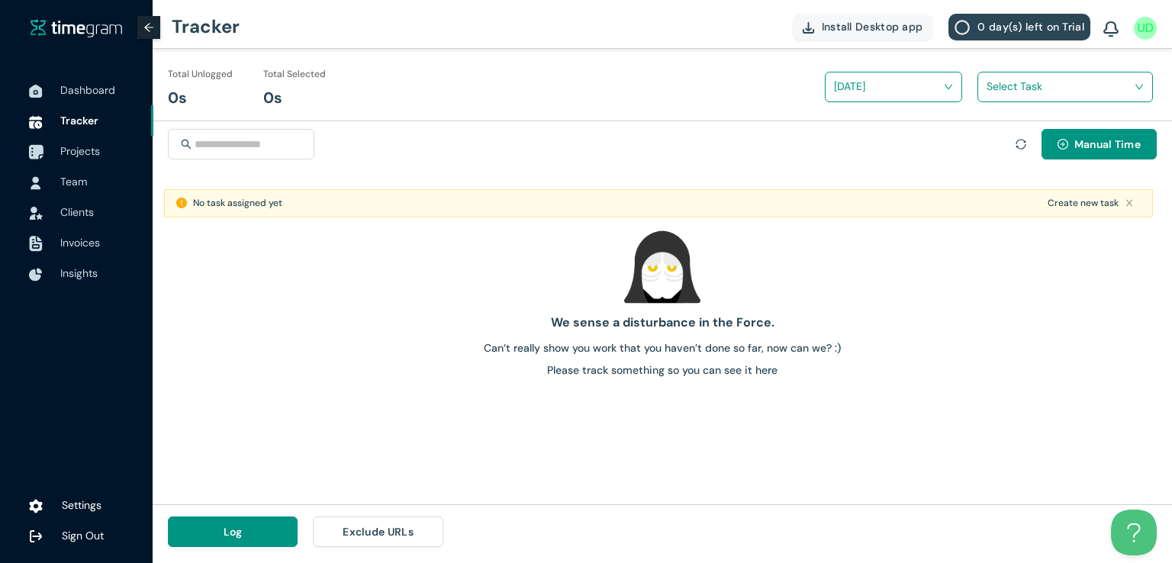
click at [79, 152] on span "Projects" at bounding box center [80, 151] width 40 height 14
